Goal: Task Accomplishment & Management: Use online tool/utility

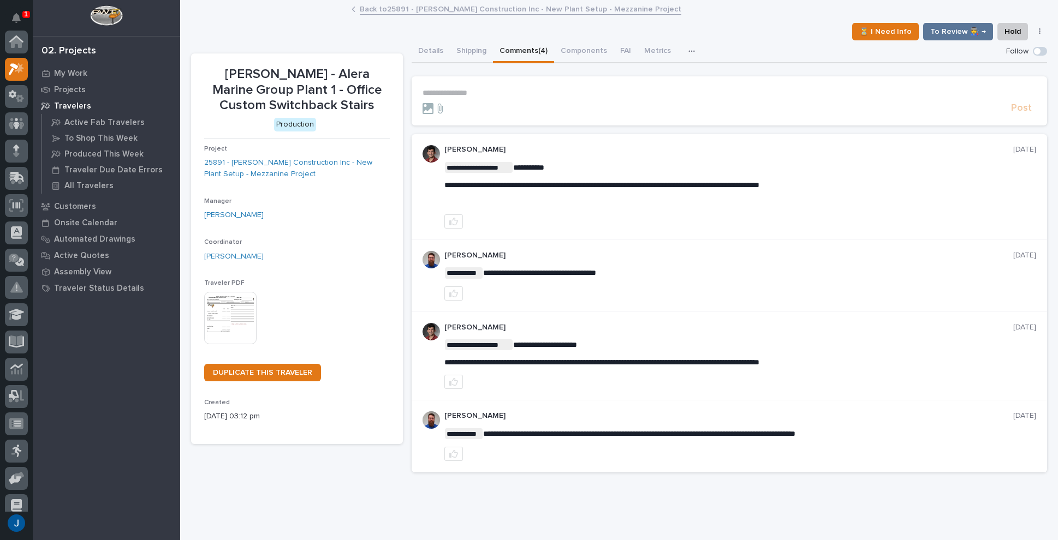
scroll to position [27, 0]
click at [71, 71] on p "My Work" at bounding box center [70, 74] width 33 height 10
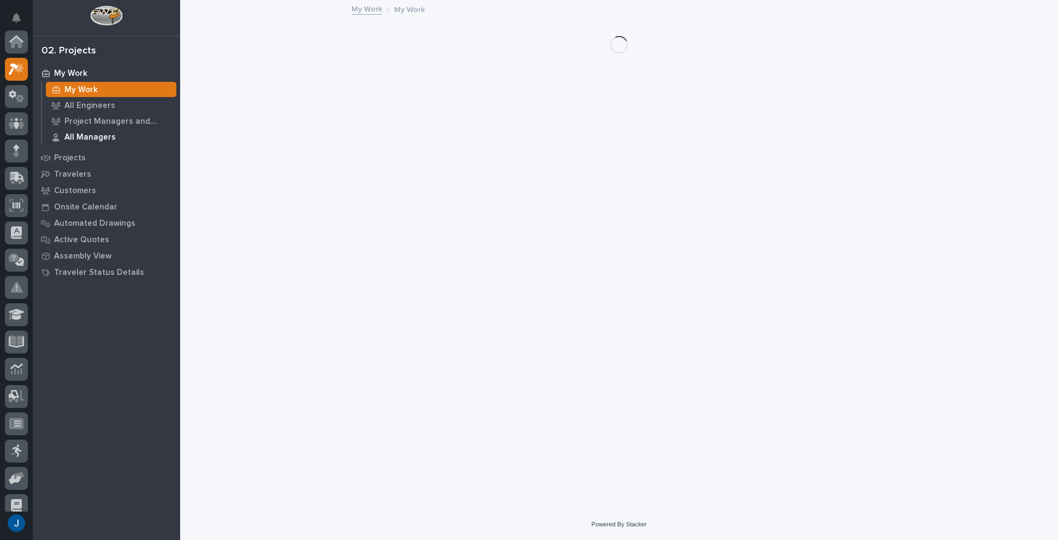
scroll to position [27, 0]
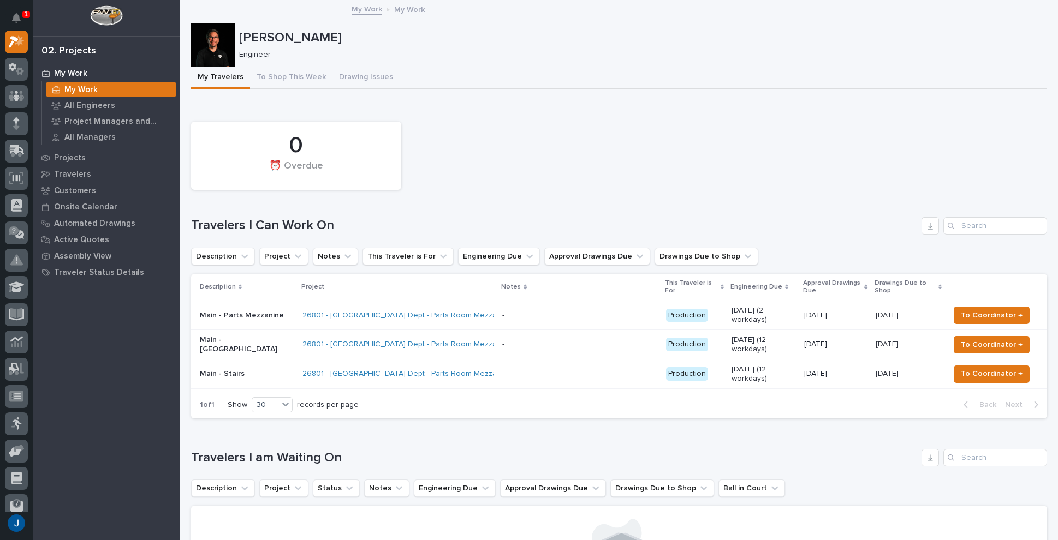
click at [550, 432] on div "Loading... Saving… Travelers I am Waiting On Description Project Status Notes E…" at bounding box center [619, 520] width 856 height 187
click at [210, 313] on p "Main - Parts Mezzanine" at bounding box center [247, 315] width 94 height 9
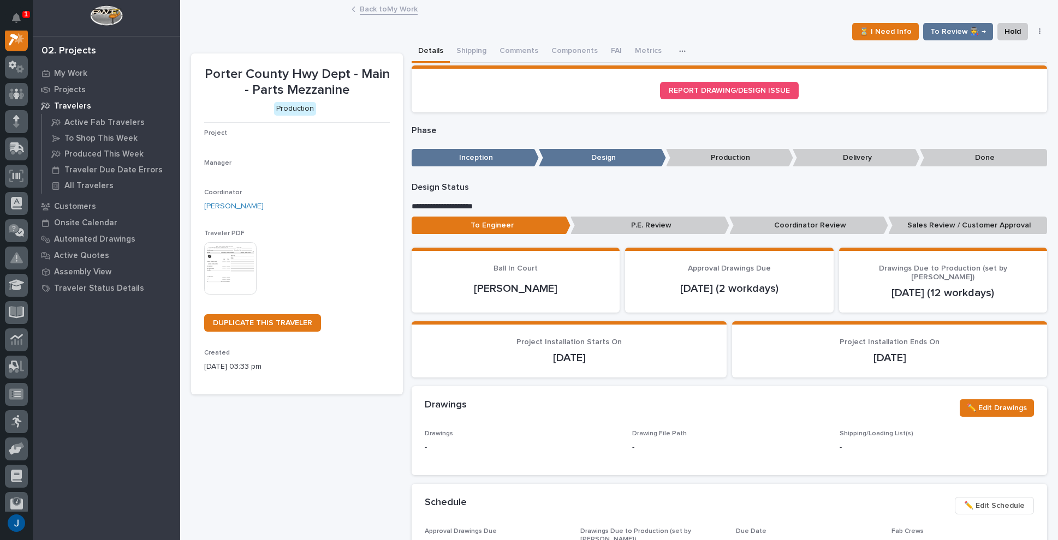
scroll to position [27, 0]
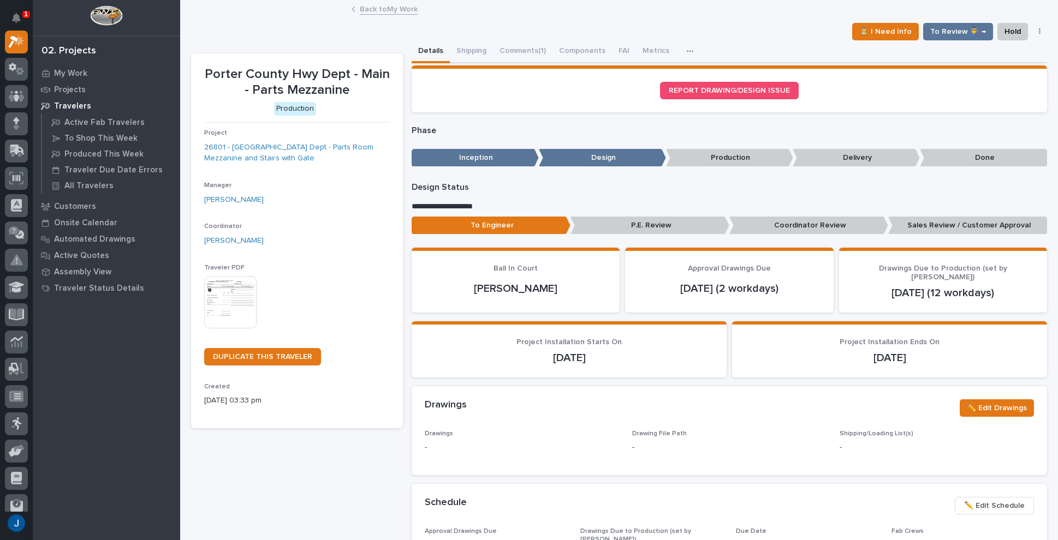
click at [476, 282] on p "[PERSON_NAME]" at bounding box center [516, 288] width 182 height 13
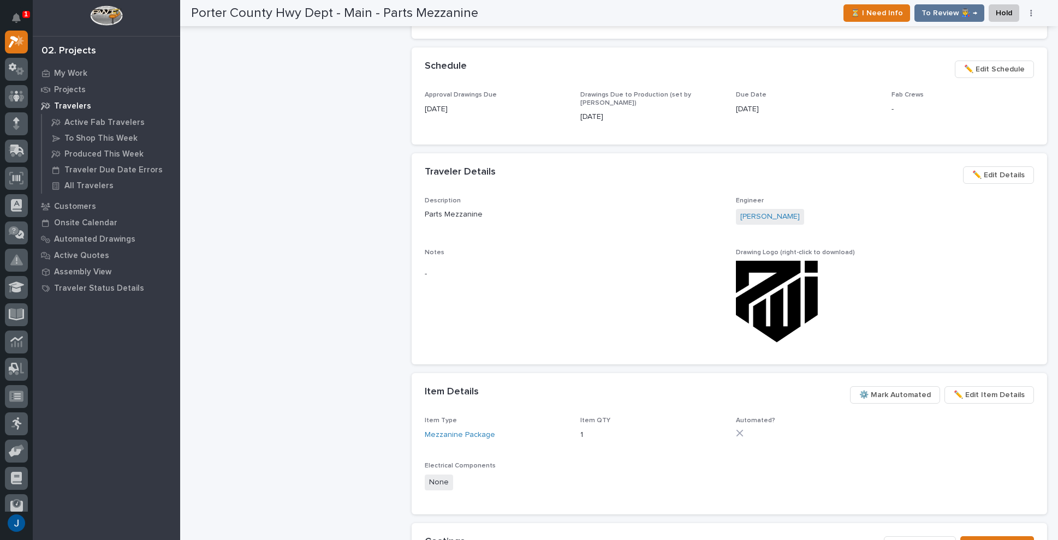
scroll to position [385, 0]
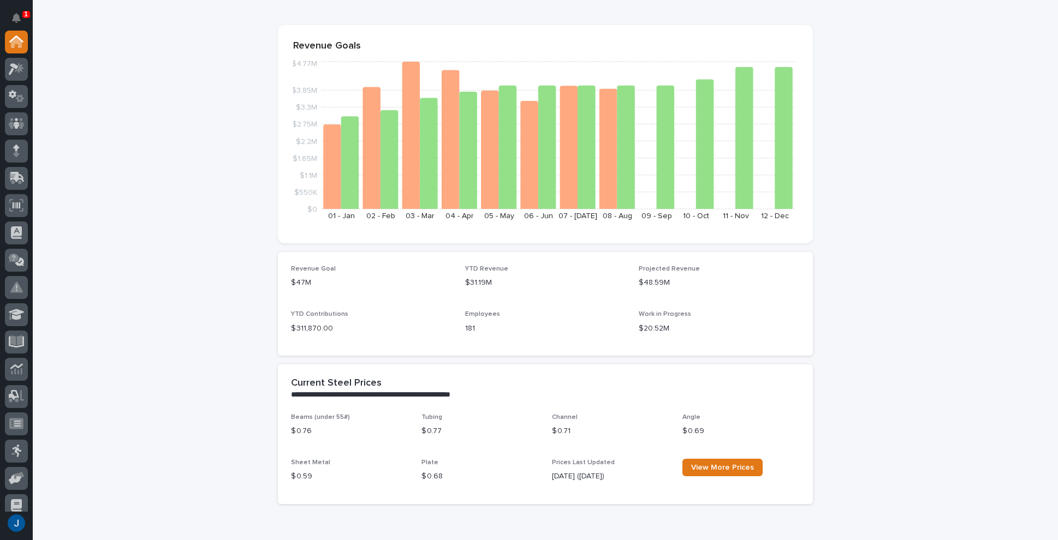
scroll to position [382, 0]
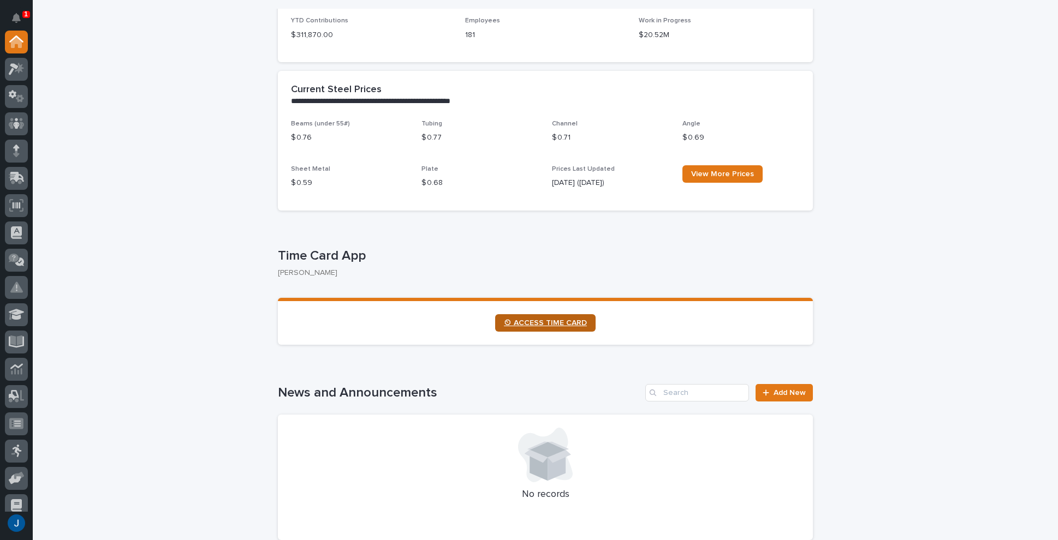
click at [532, 325] on span "⏲ ACCESS TIME CARD" at bounding box center [545, 323] width 83 height 8
